Goal: Communication & Community: Participate in discussion

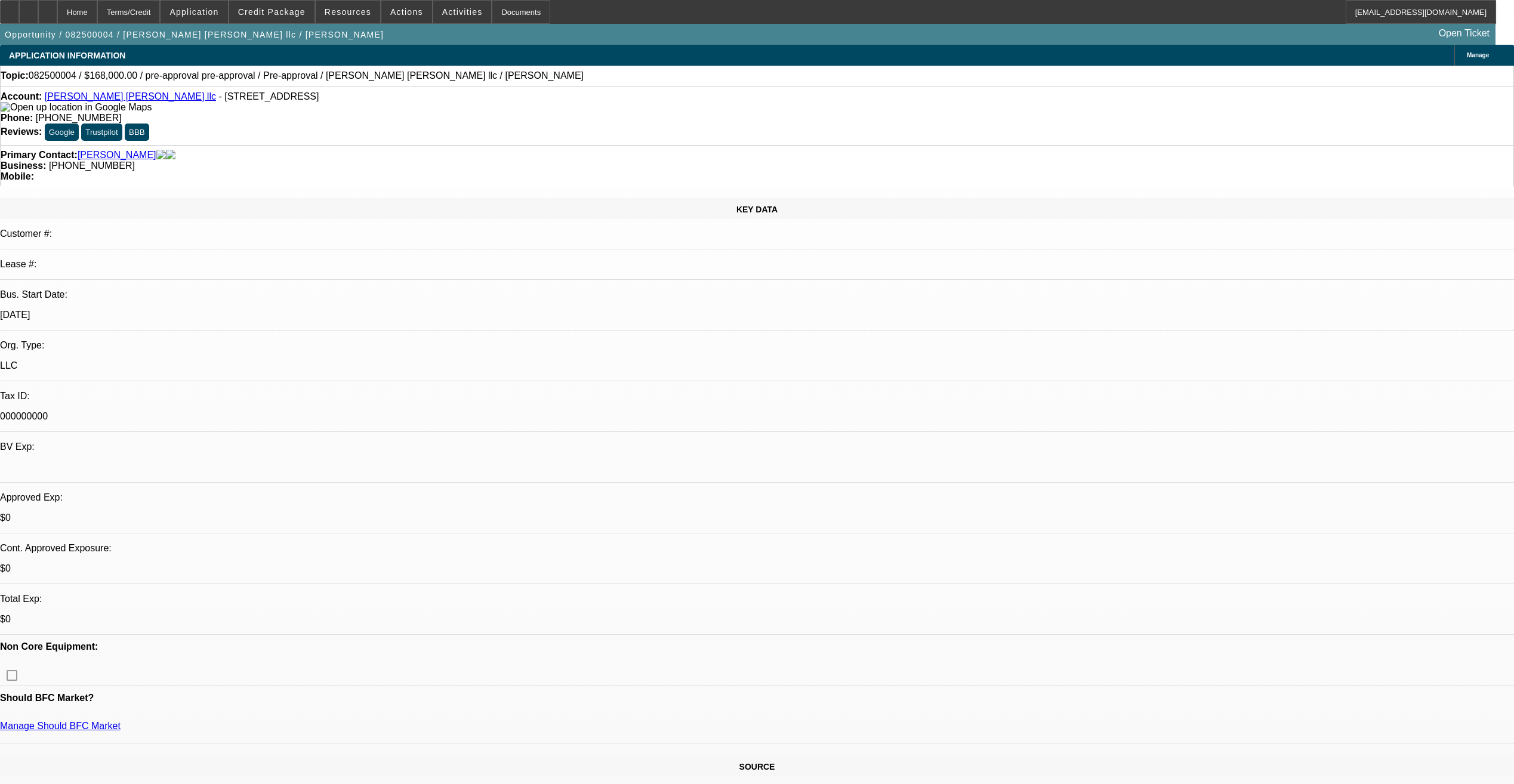
select select "0"
select select "2"
select select "0"
select select "6"
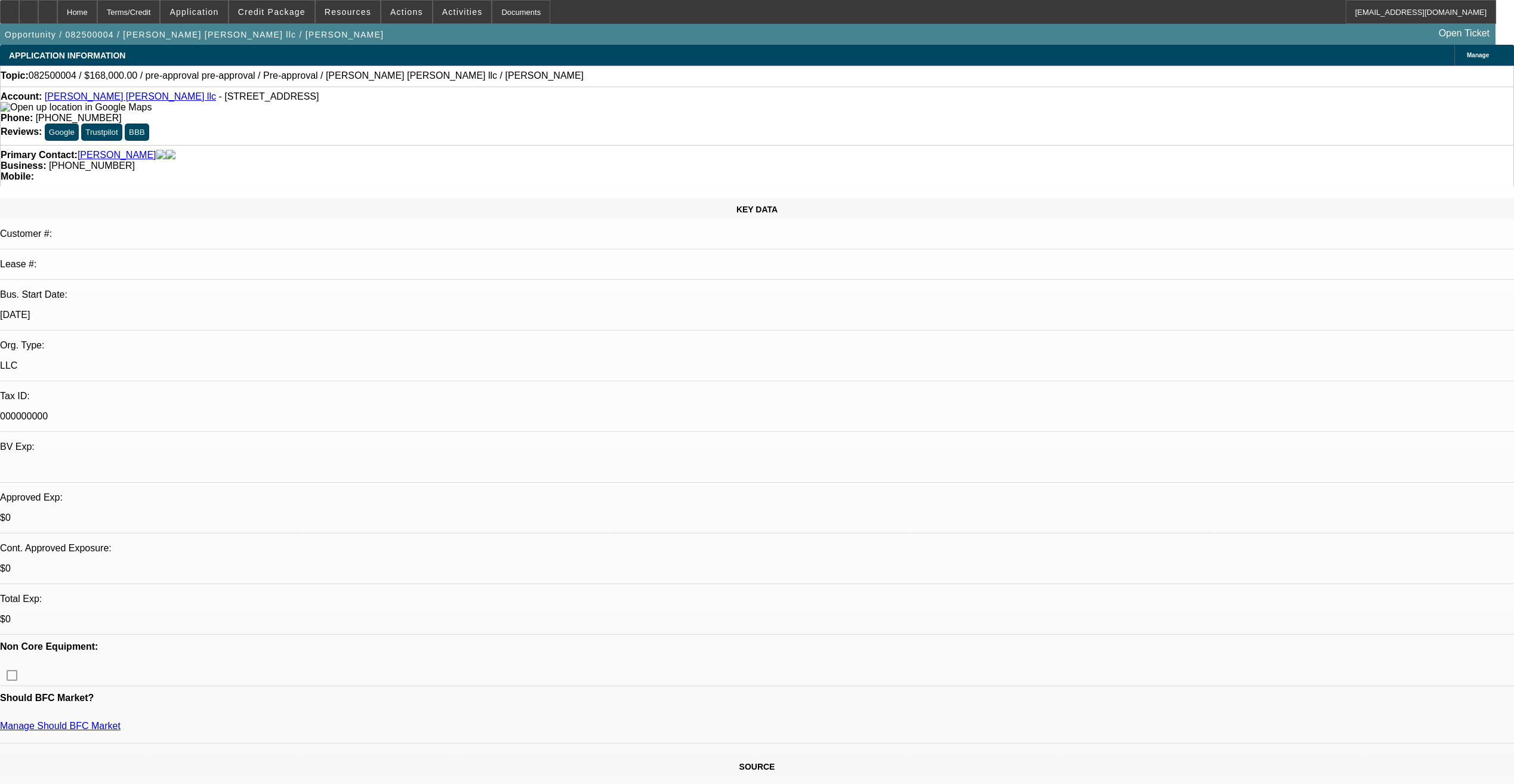
drag, startPoint x: 1143, startPoint y: 151, endPoint x: 1143, endPoint y: 161, distance: 10.0
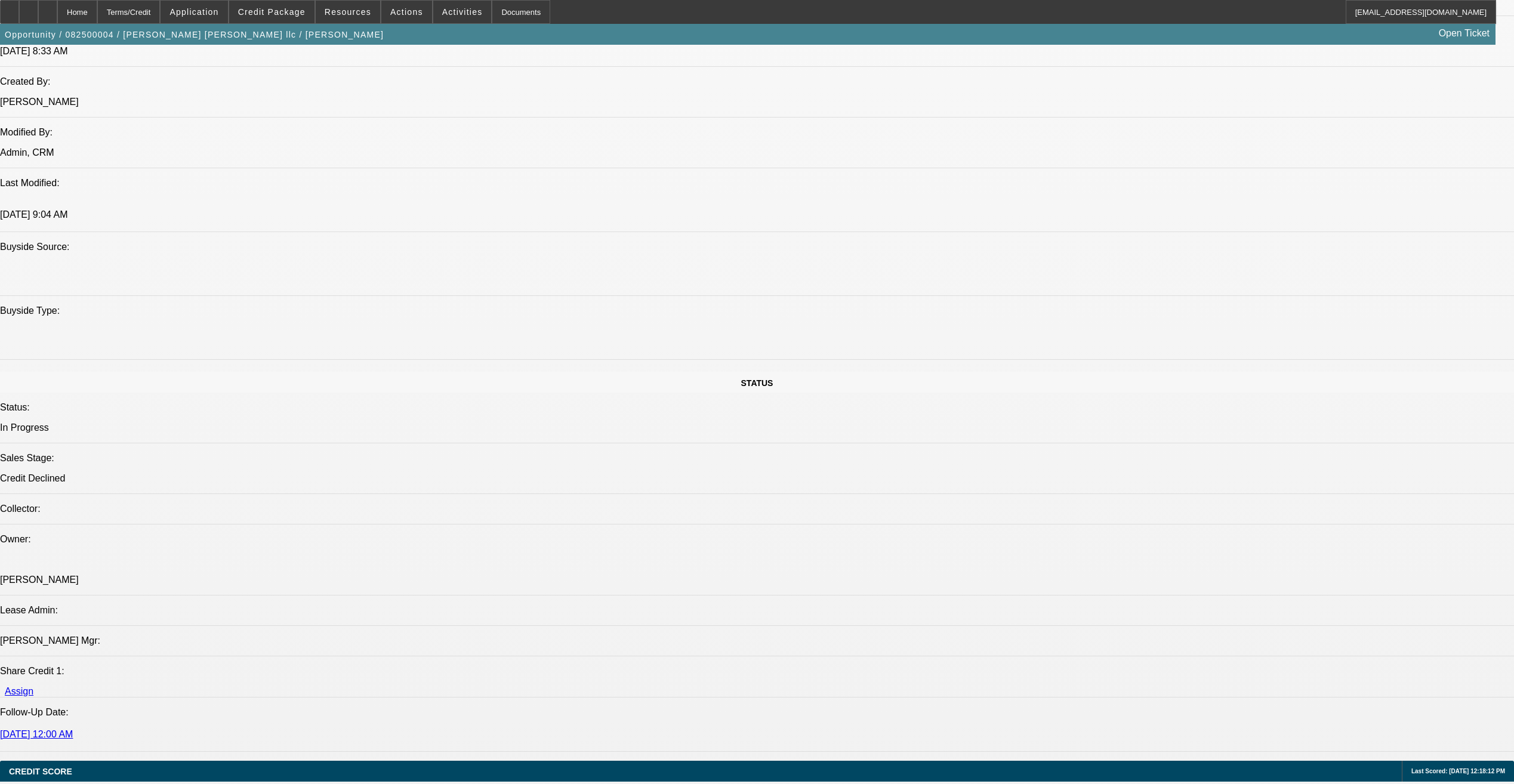
scroll to position [776, 0]
